Goal: Transaction & Acquisition: Obtain resource

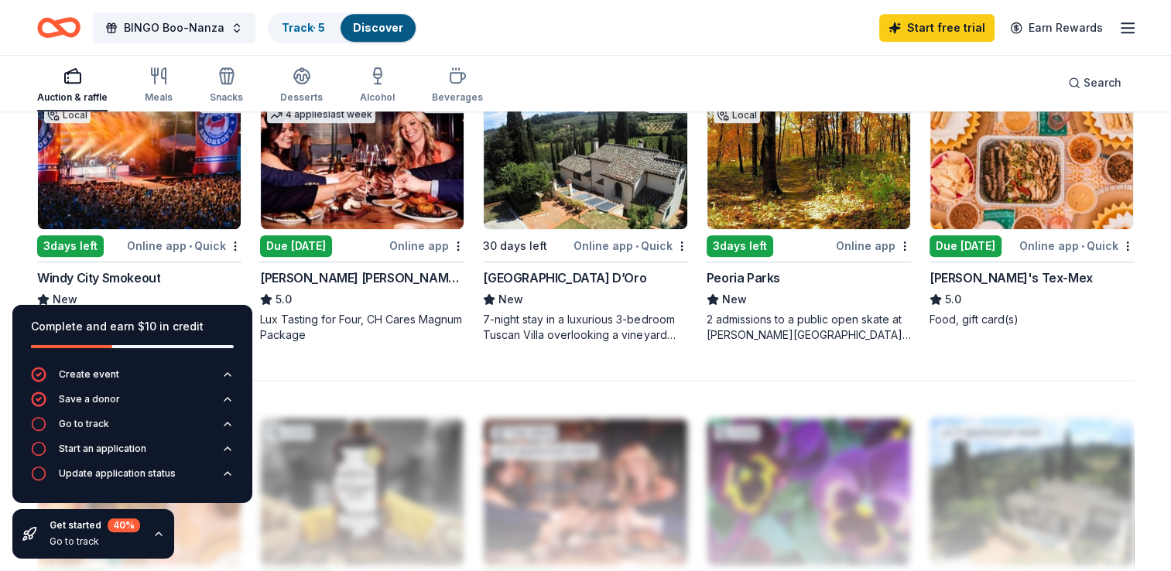
scroll to position [1095, 0]
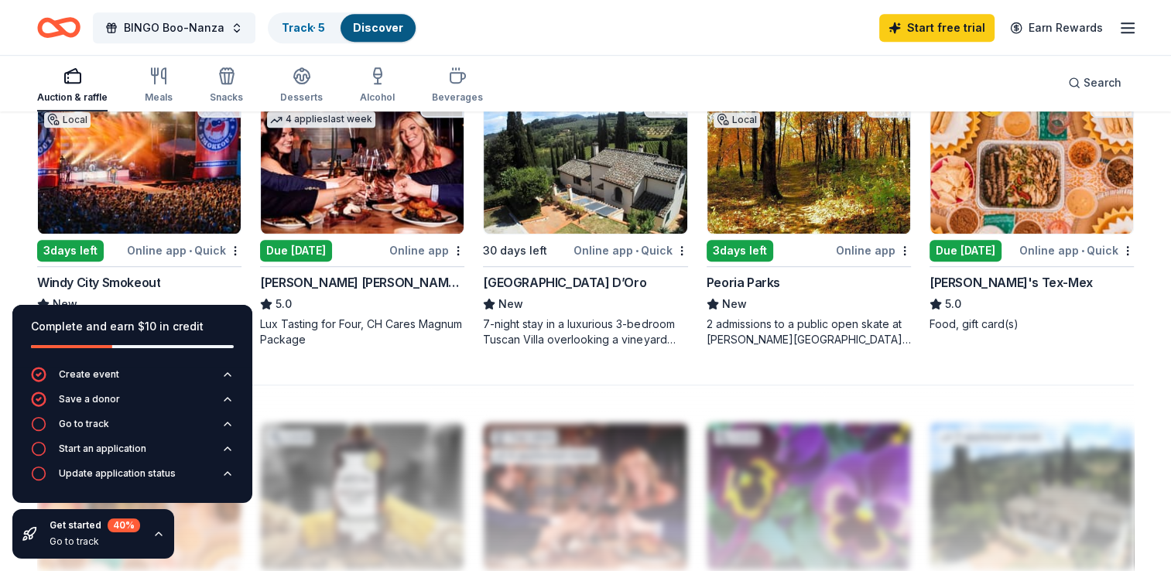
click at [167, 159] on img at bounding box center [139, 160] width 203 height 147
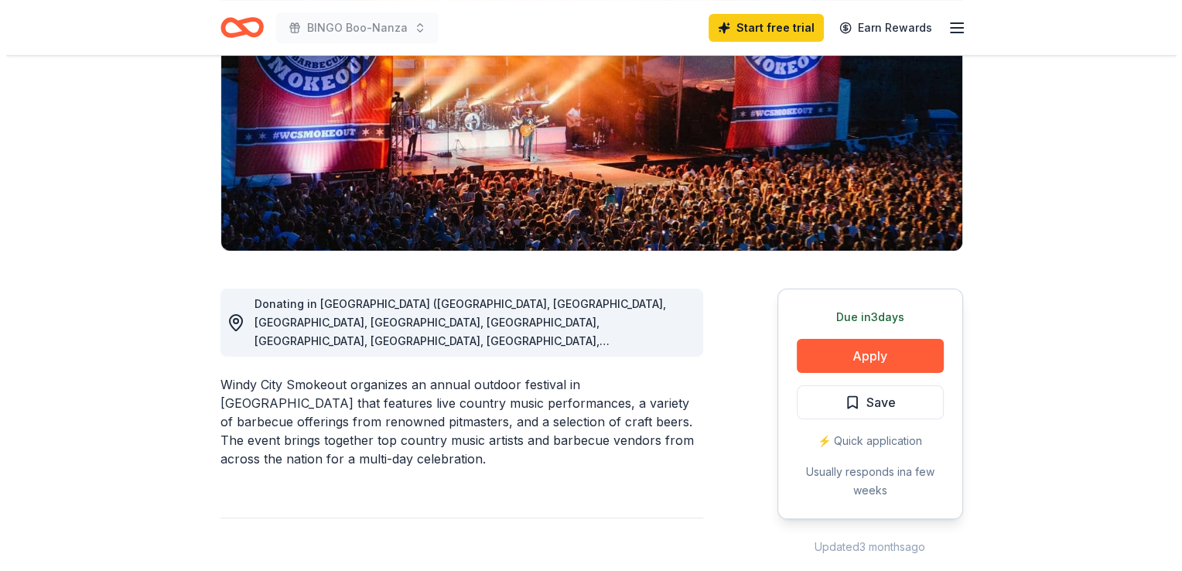
scroll to position [218, 0]
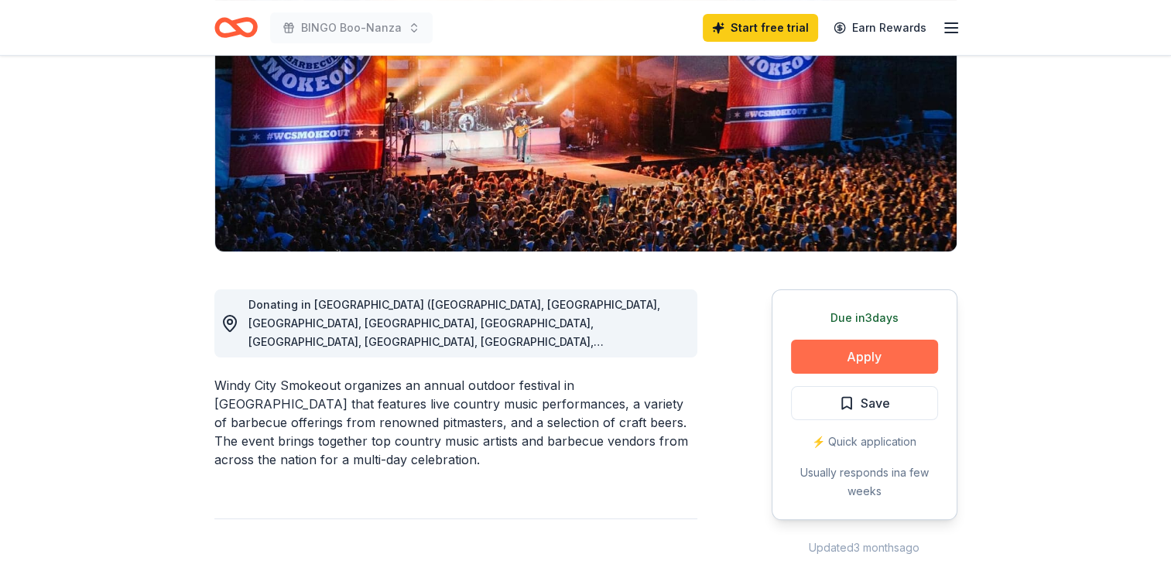
click at [889, 351] on button "Apply" at bounding box center [864, 357] width 147 height 34
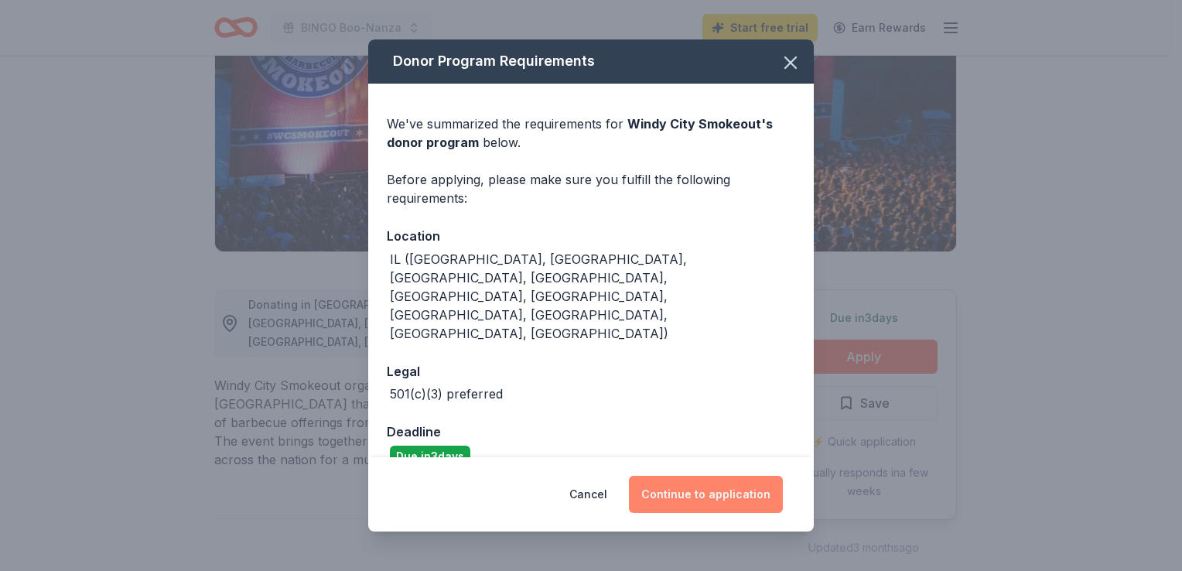
click at [700, 490] on button "Continue to application" at bounding box center [706, 494] width 154 height 37
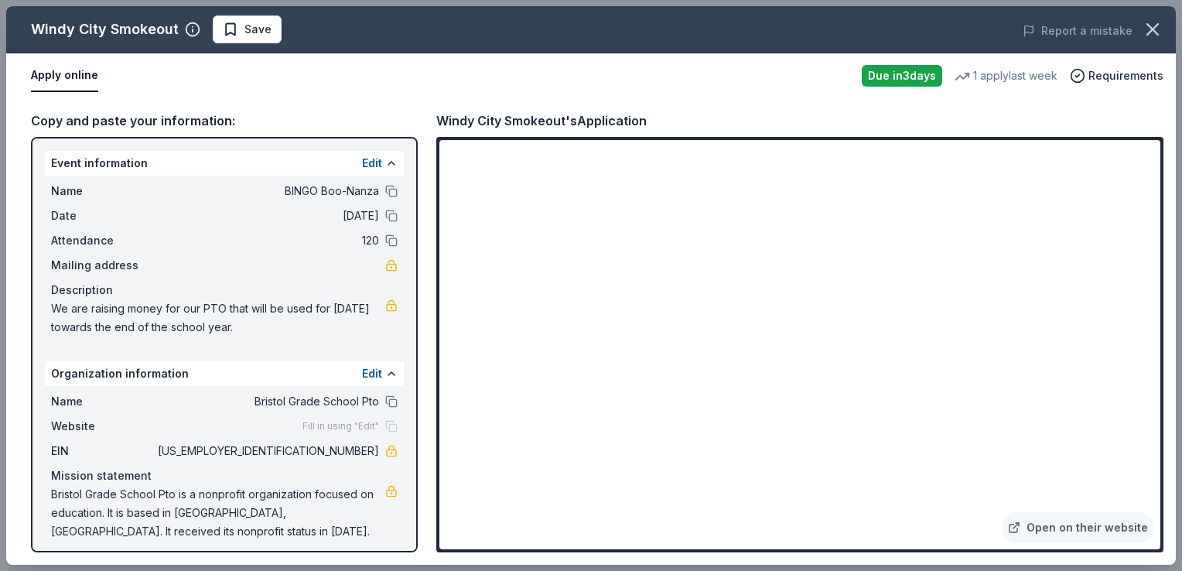
scroll to position [0, 0]
click at [1097, 528] on link "Open on their website" at bounding box center [1078, 527] width 152 height 31
